Goal: Navigation & Orientation: Find specific page/section

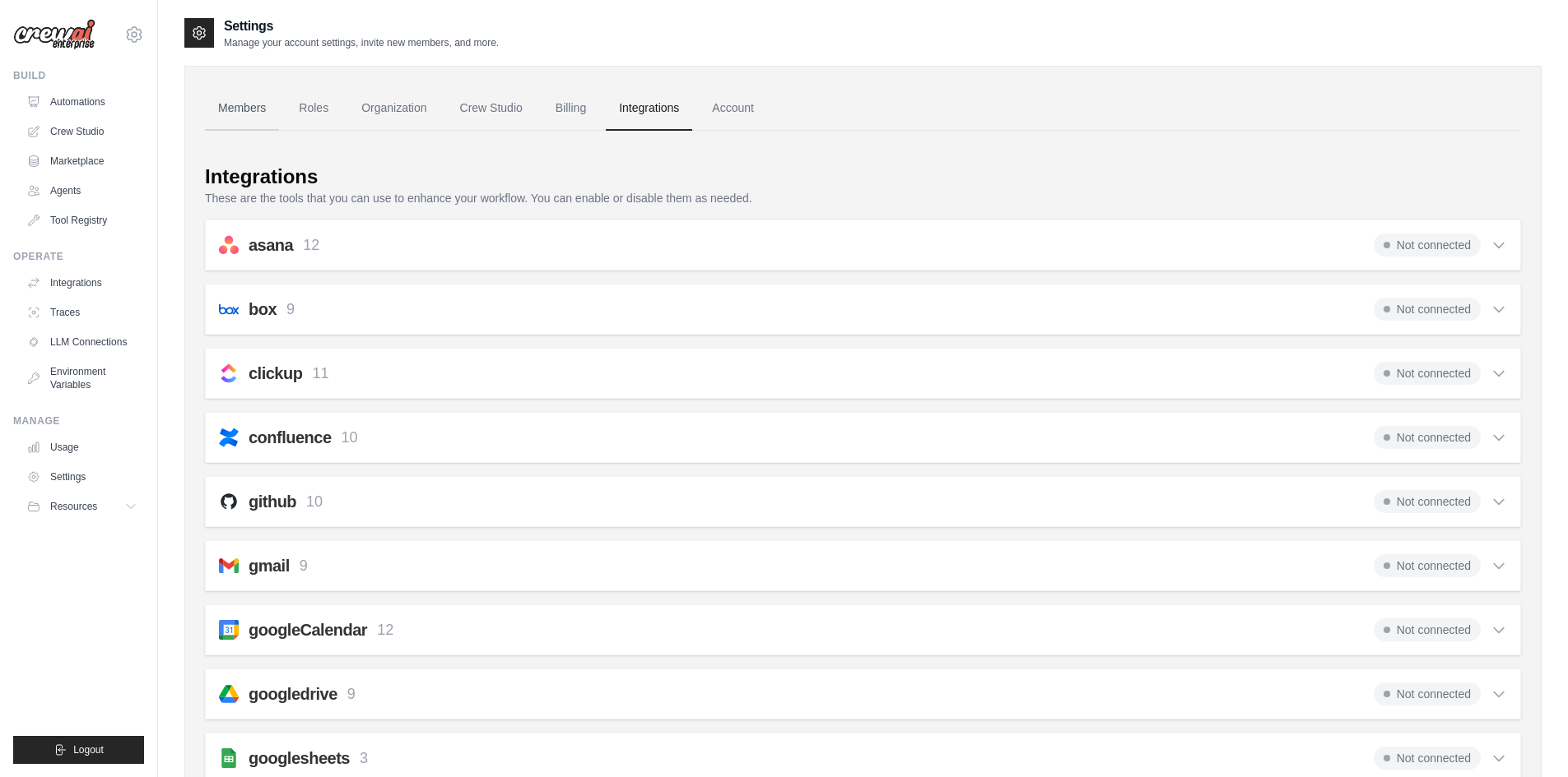
click at [252, 111] on link "Members" at bounding box center [242, 108] width 74 height 45
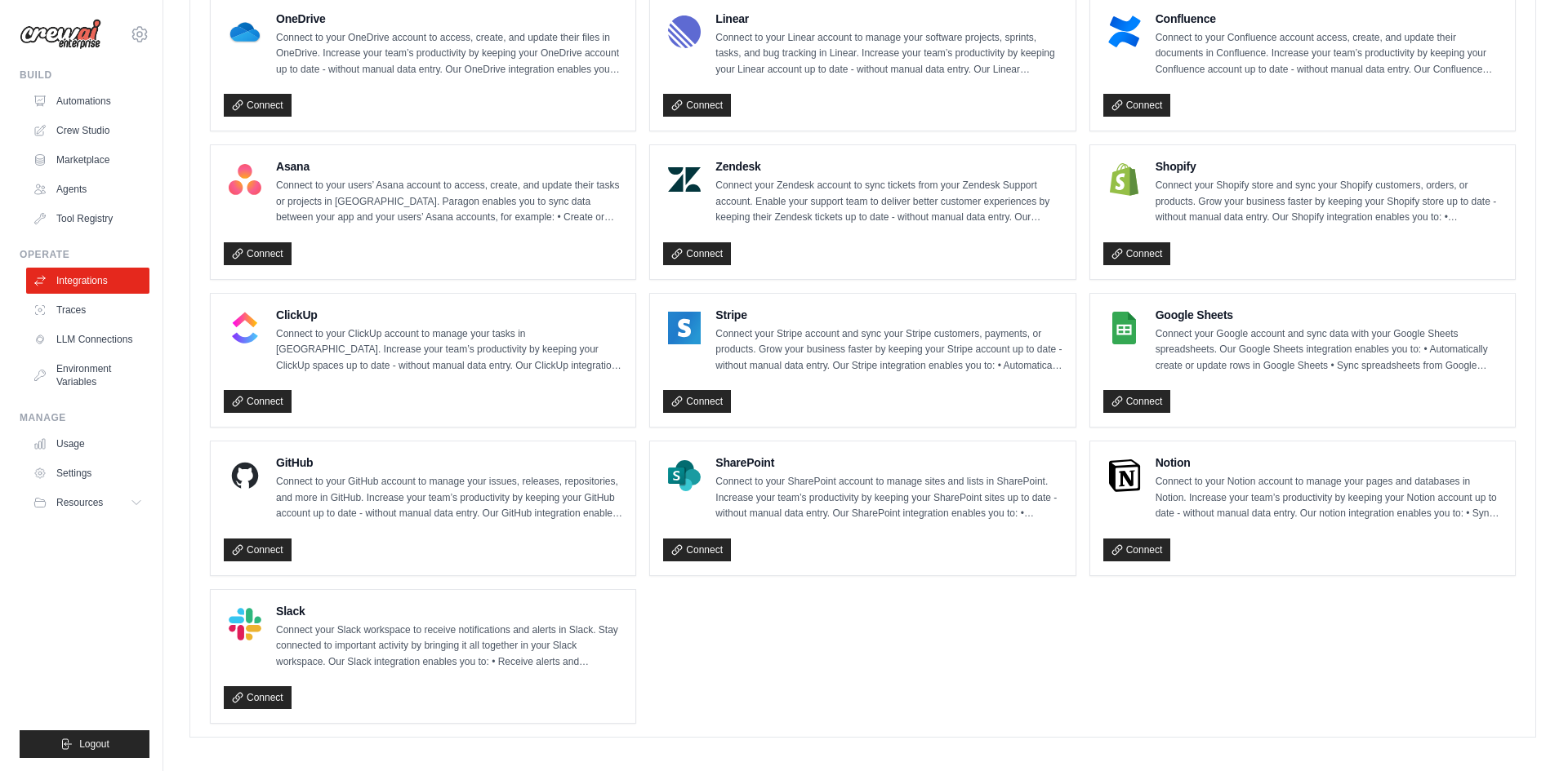
scroll to position [950, 0]
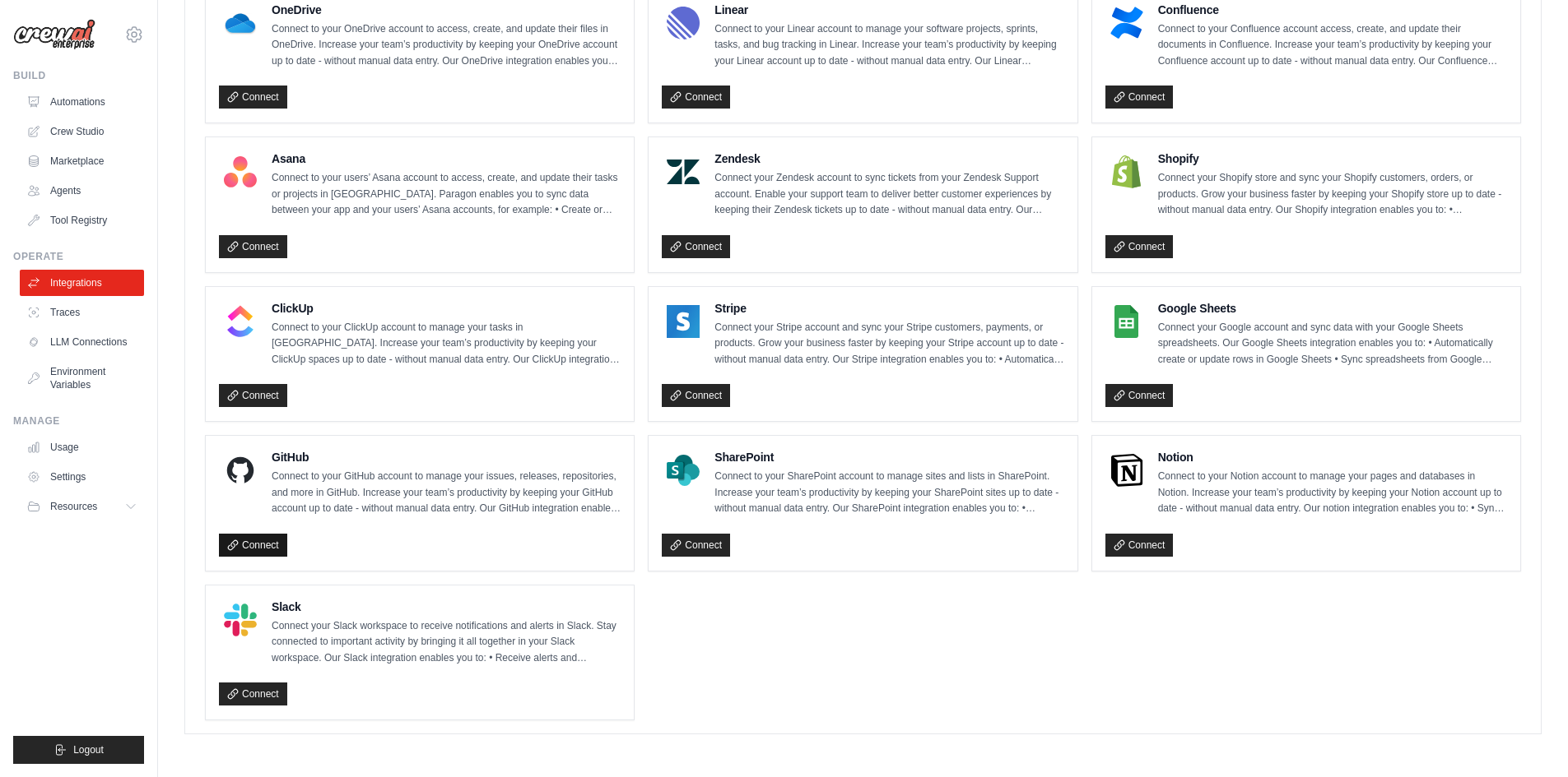
click at [257, 540] on link "Connect" at bounding box center [253, 545] width 69 height 23
